Goal: Task Accomplishment & Management: Use online tool/utility

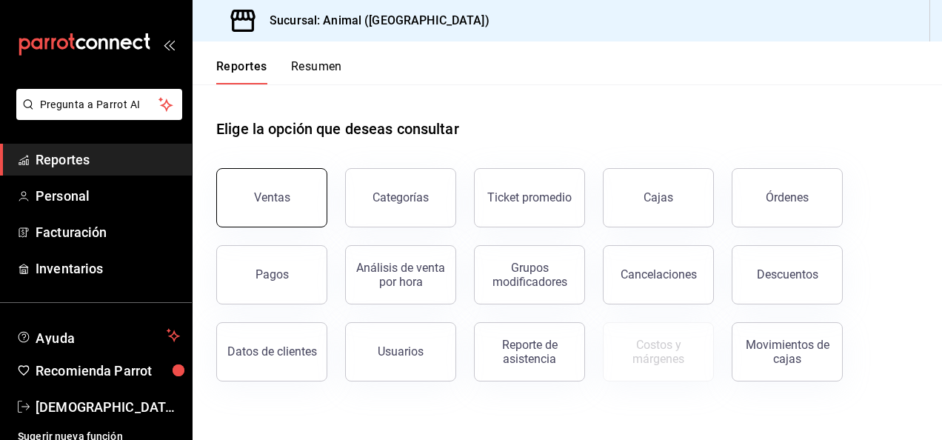
click at [294, 208] on button "Ventas" at bounding box center [271, 197] width 111 height 59
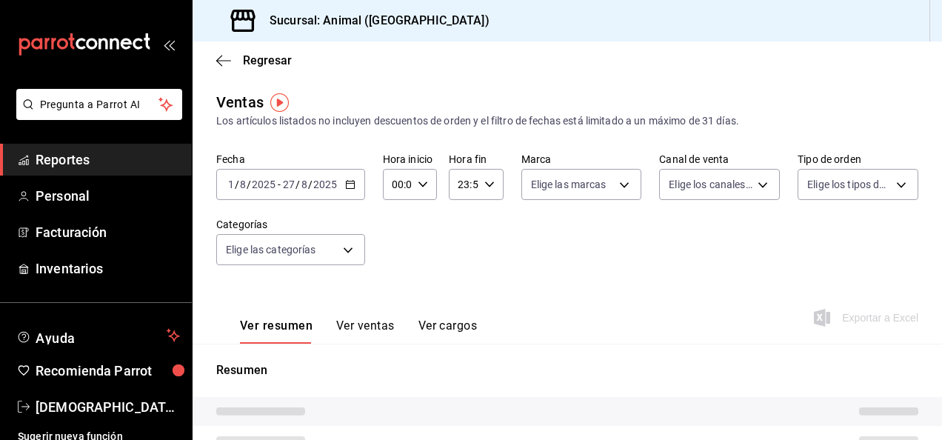
type input "04:00"
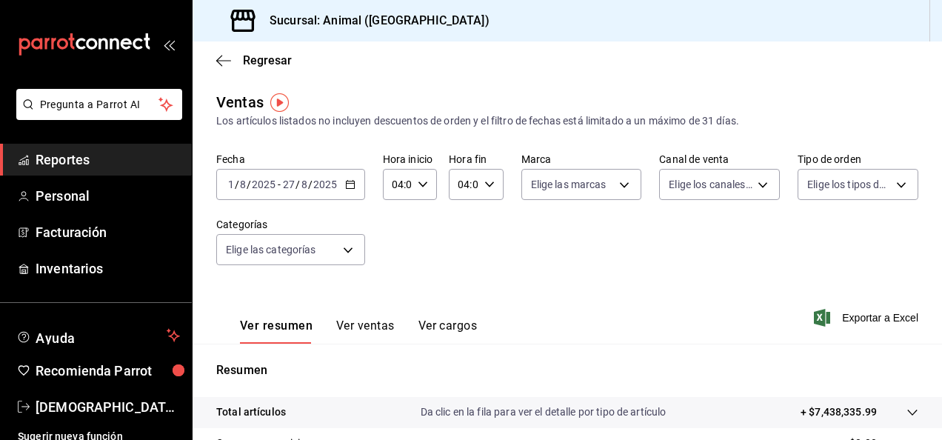
click at [351, 187] on icon "button" at bounding box center [350, 184] width 10 height 10
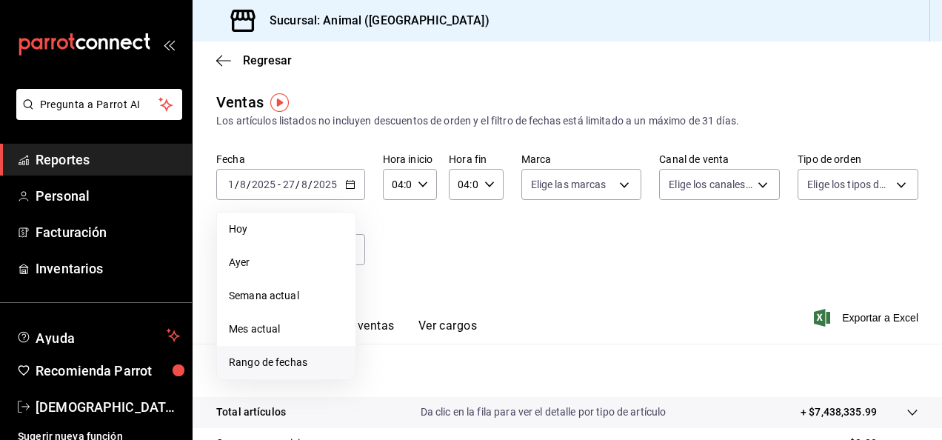
click at [314, 364] on span "Rango de fechas" at bounding box center [286, 363] width 115 height 16
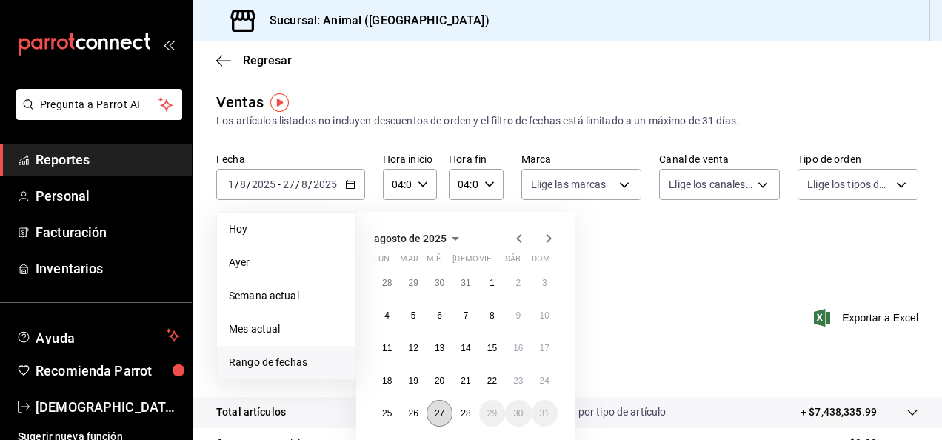
click at [446, 417] on button "27" at bounding box center [440, 413] width 26 height 27
click at [471, 418] on button "28" at bounding box center [466, 413] width 26 height 27
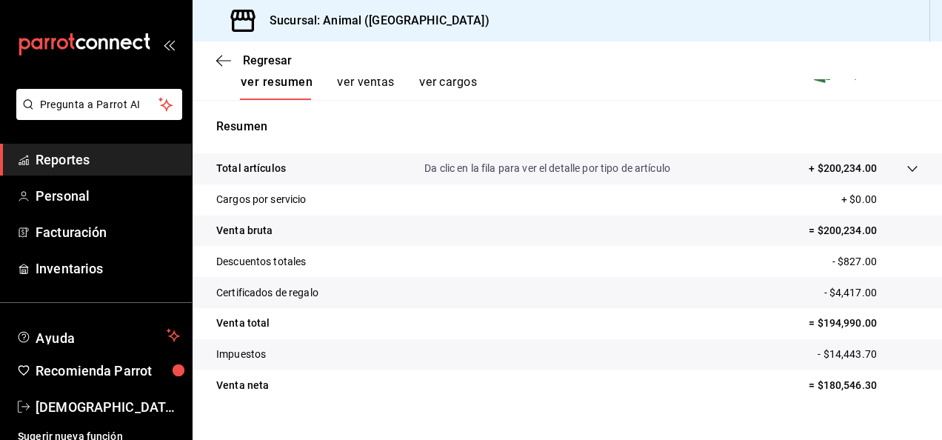
scroll to position [270, 0]
